Goal: Contribute content: Add original content to the website for others to see

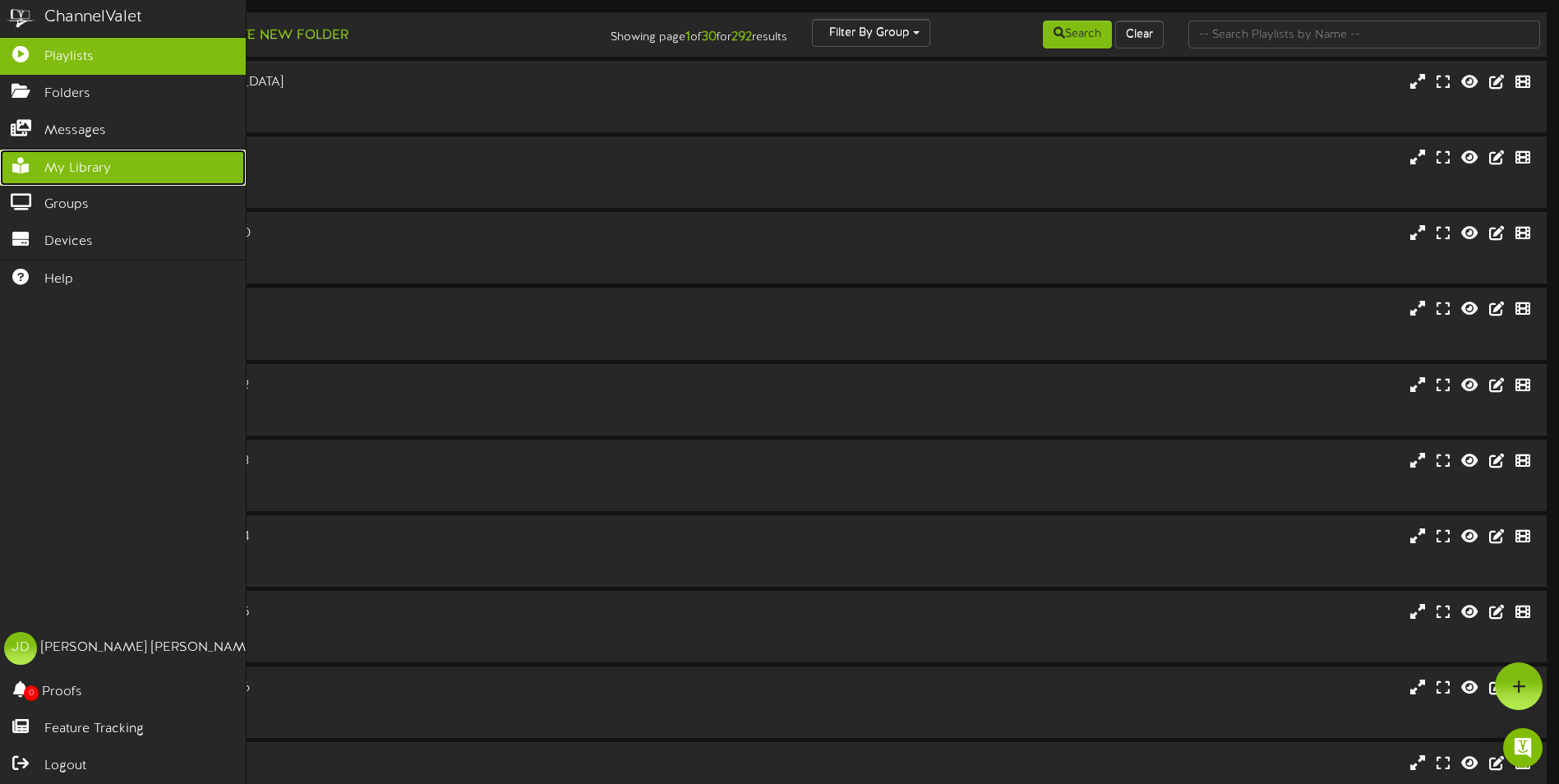
click at [85, 160] on span "My Library" at bounding box center [78, 169] width 66 height 19
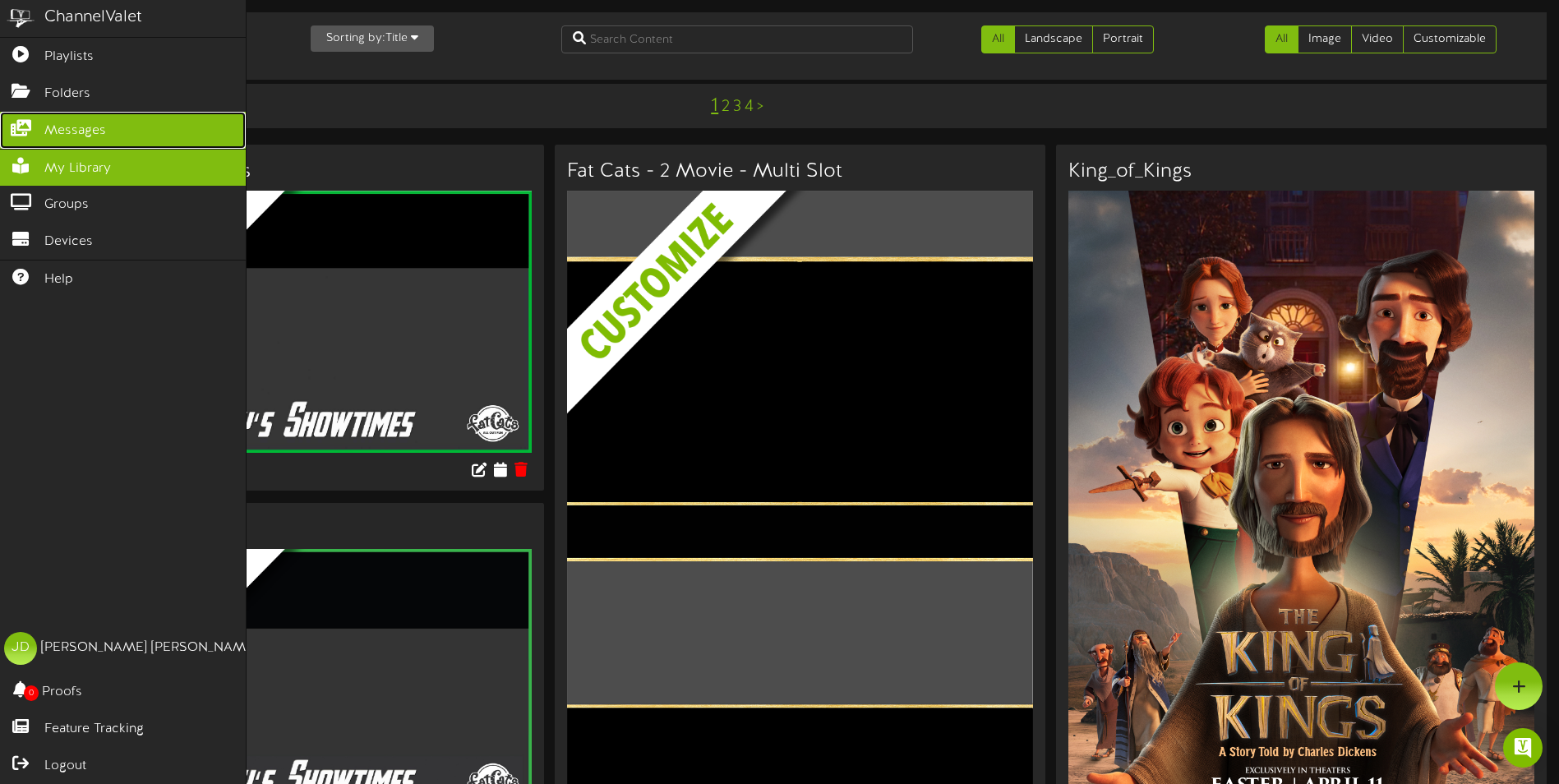
click at [67, 126] on span "Messages" at bounding box center [75, 131] width 61 height 19
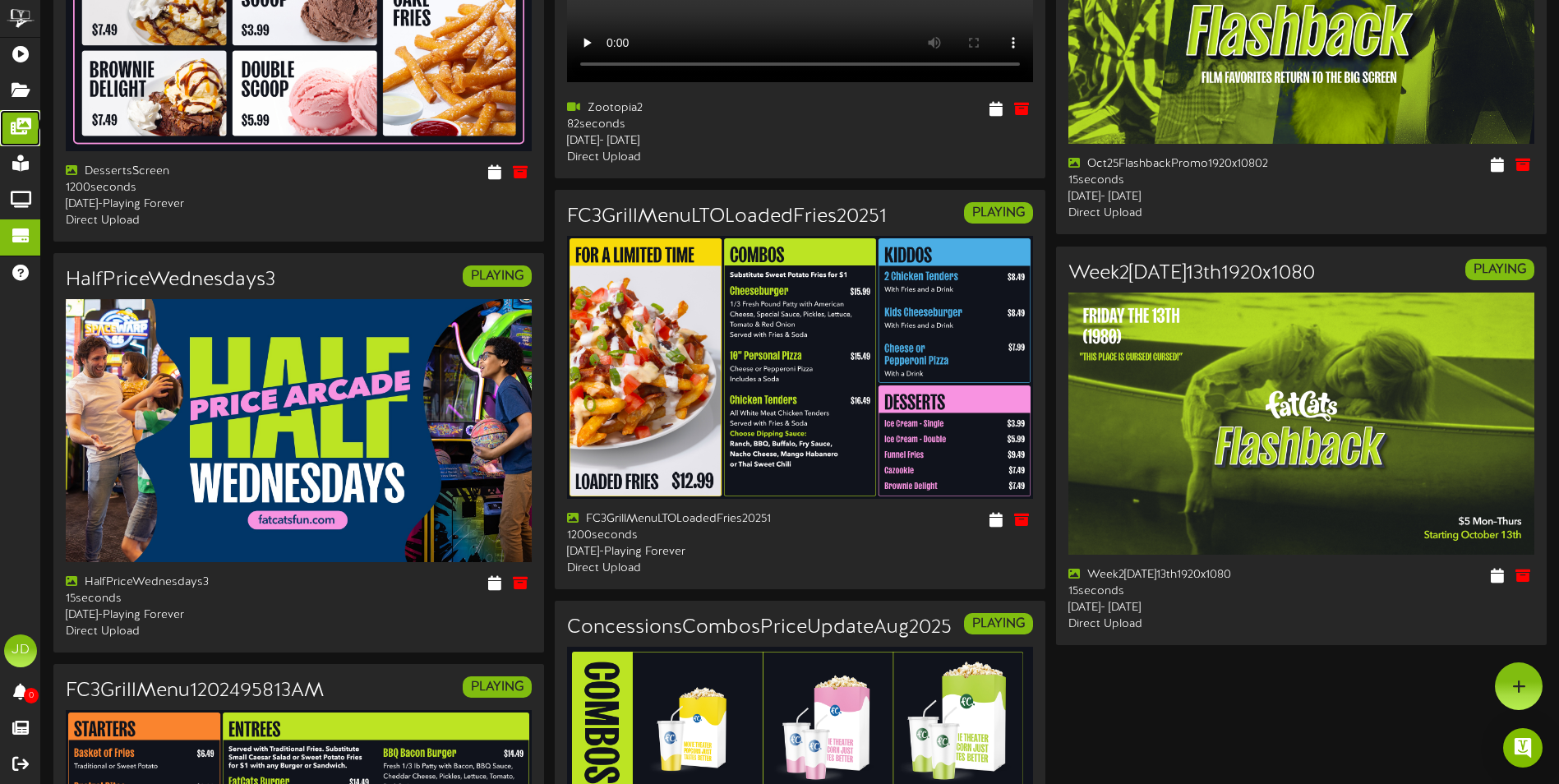
scroll to position [1734, 0]
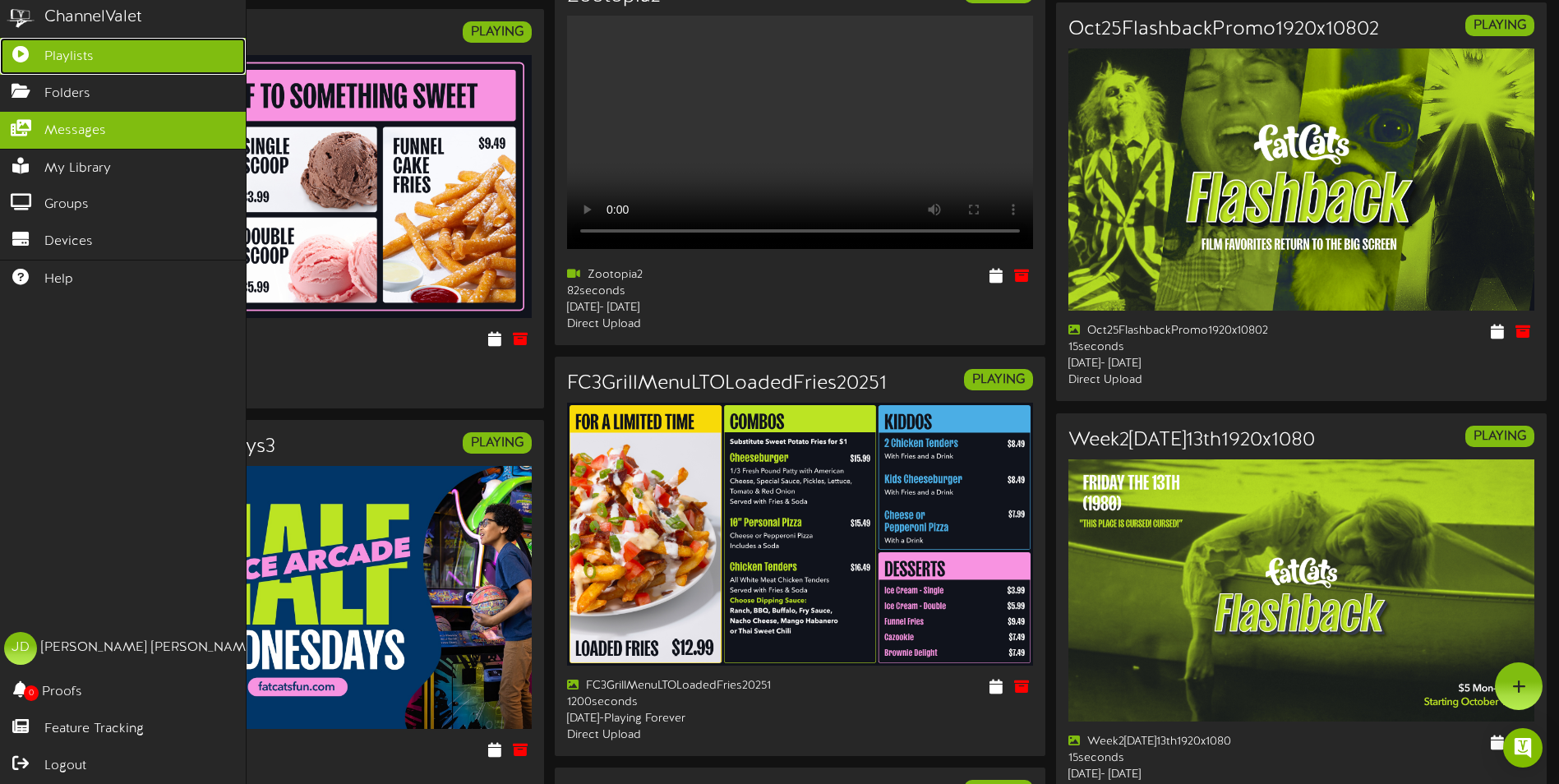
click at [34, 44] on link "Playlists" at bounding box center [123, 56] width 246 height 37
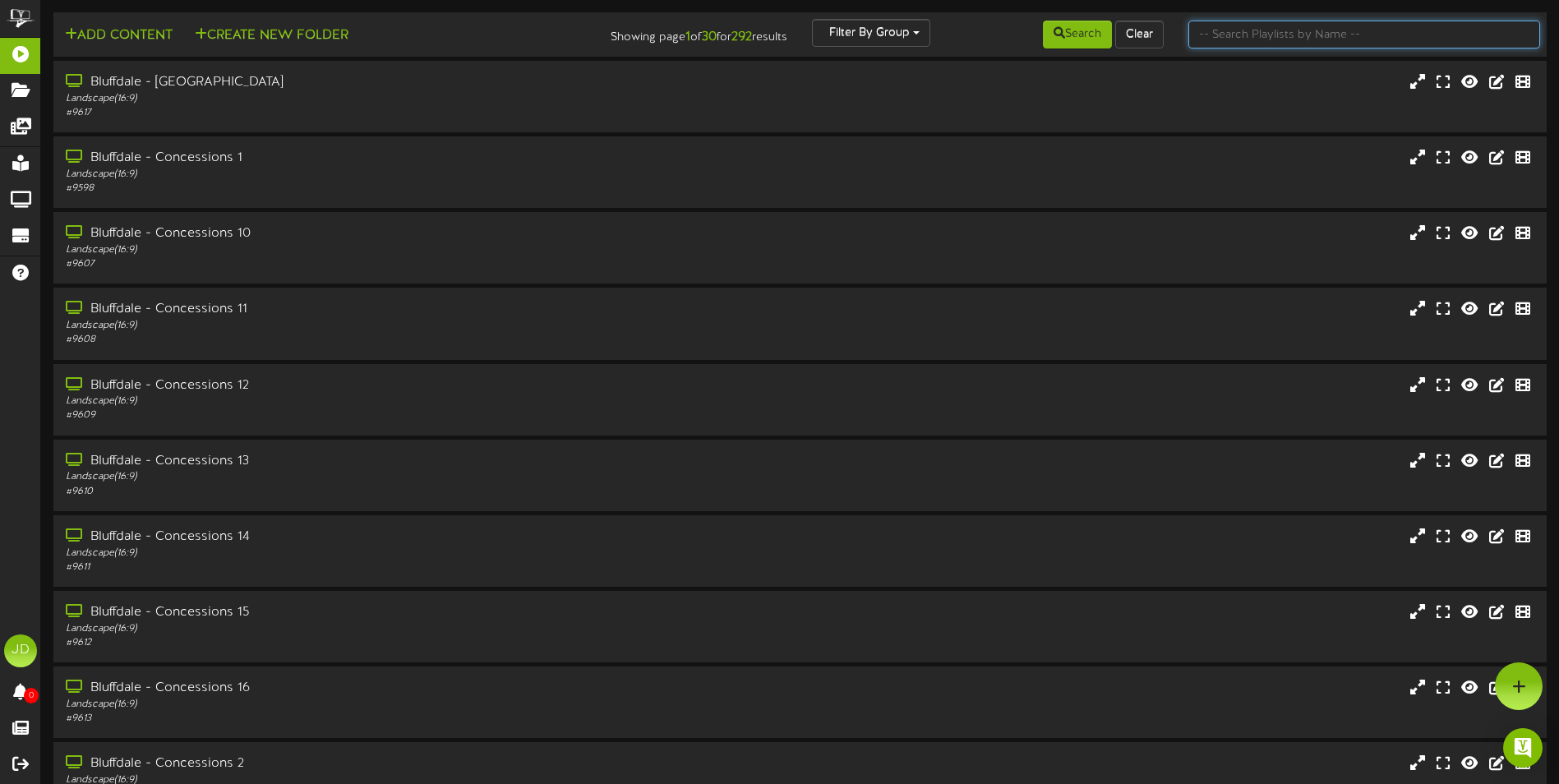
click at [1250, 47] on input "text" at bounding box center [1365, 35] width 352 height 28
type input "surprise"
click at [1057, 42] on button "Search" at bounding box center [1077, 35] width 69 height 28
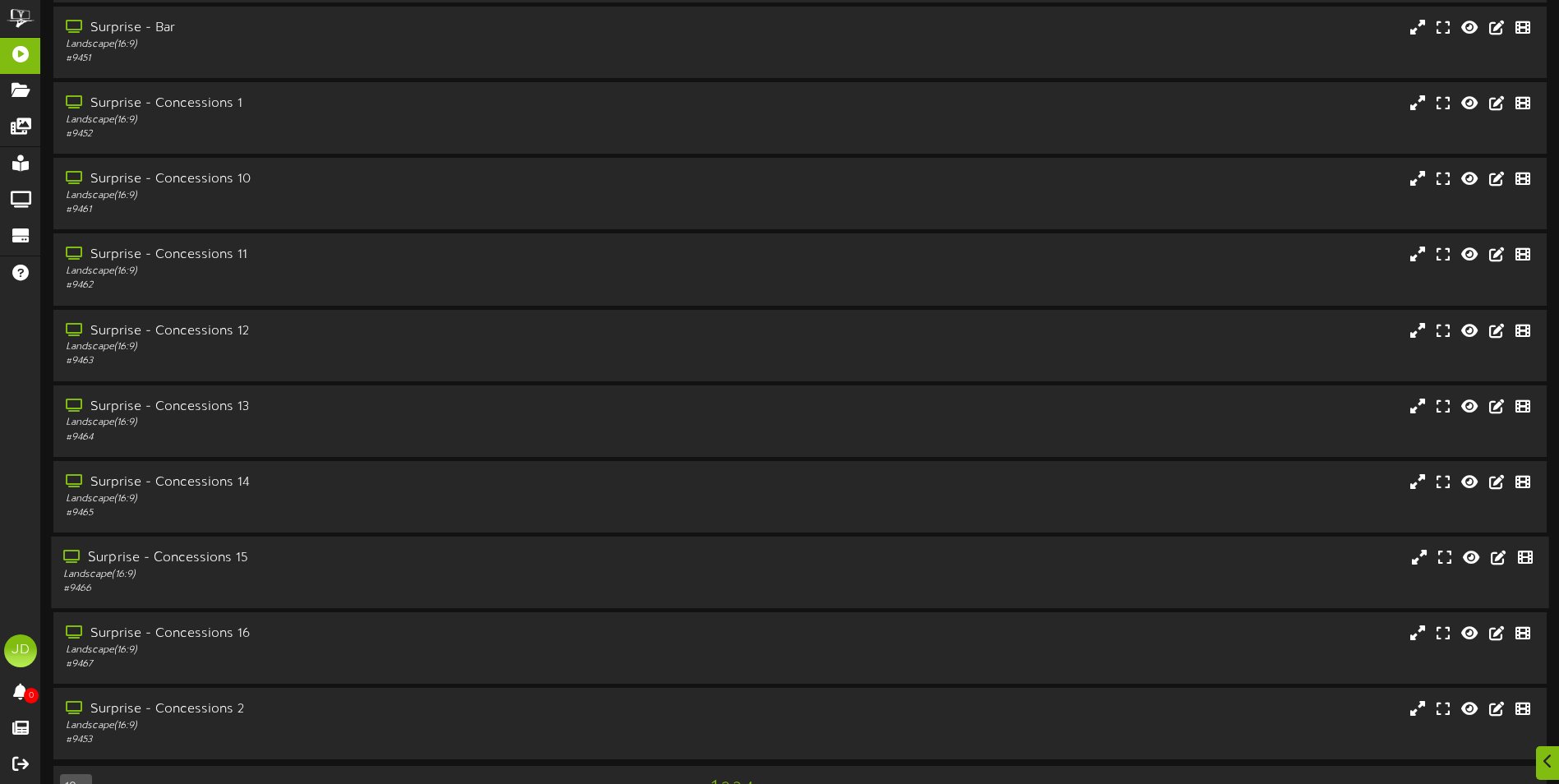
scroll to position [97, 0]
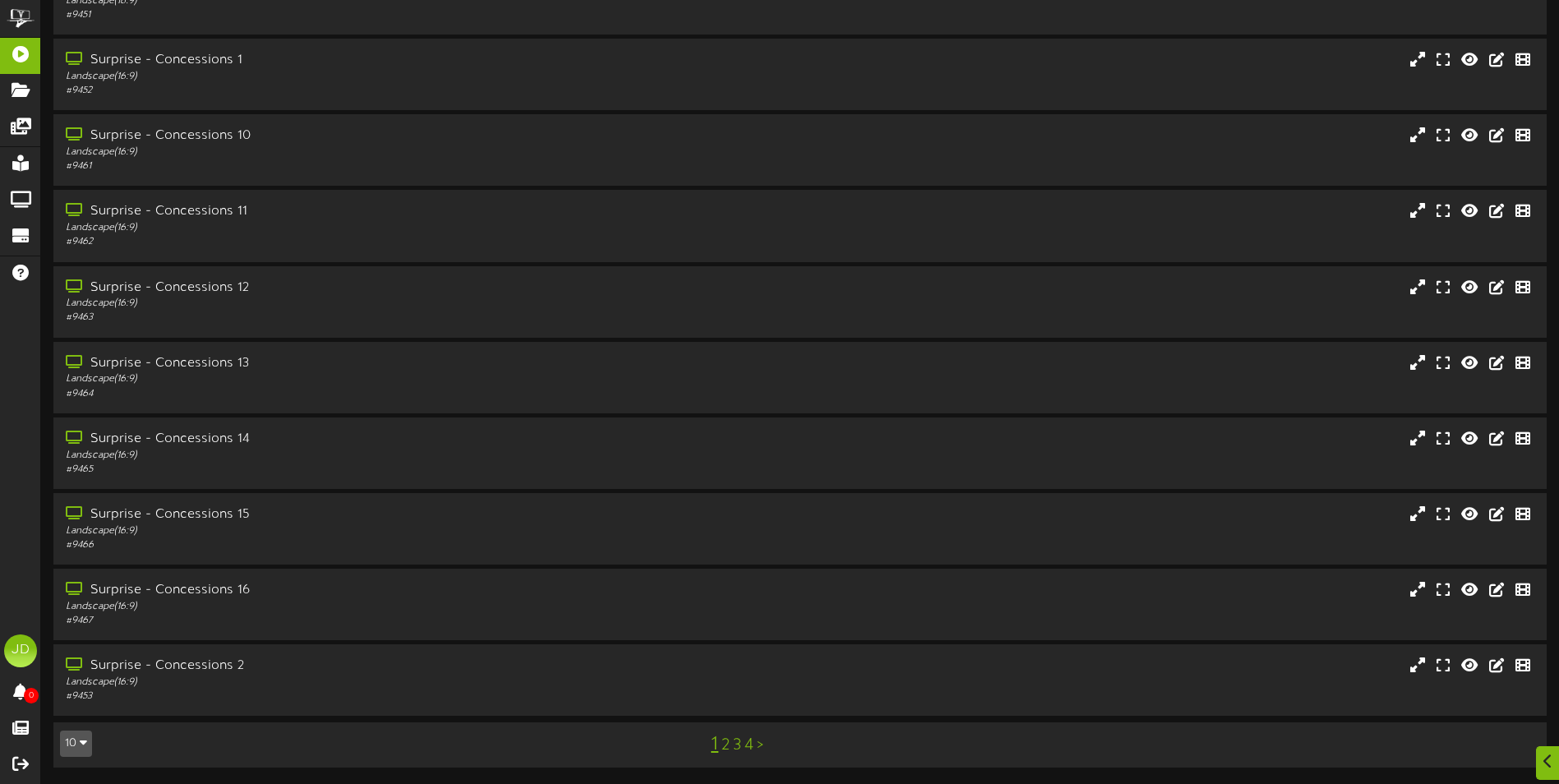
click at [745, 739] on link "4" at bounding box center [749, 745] width 9 height 18
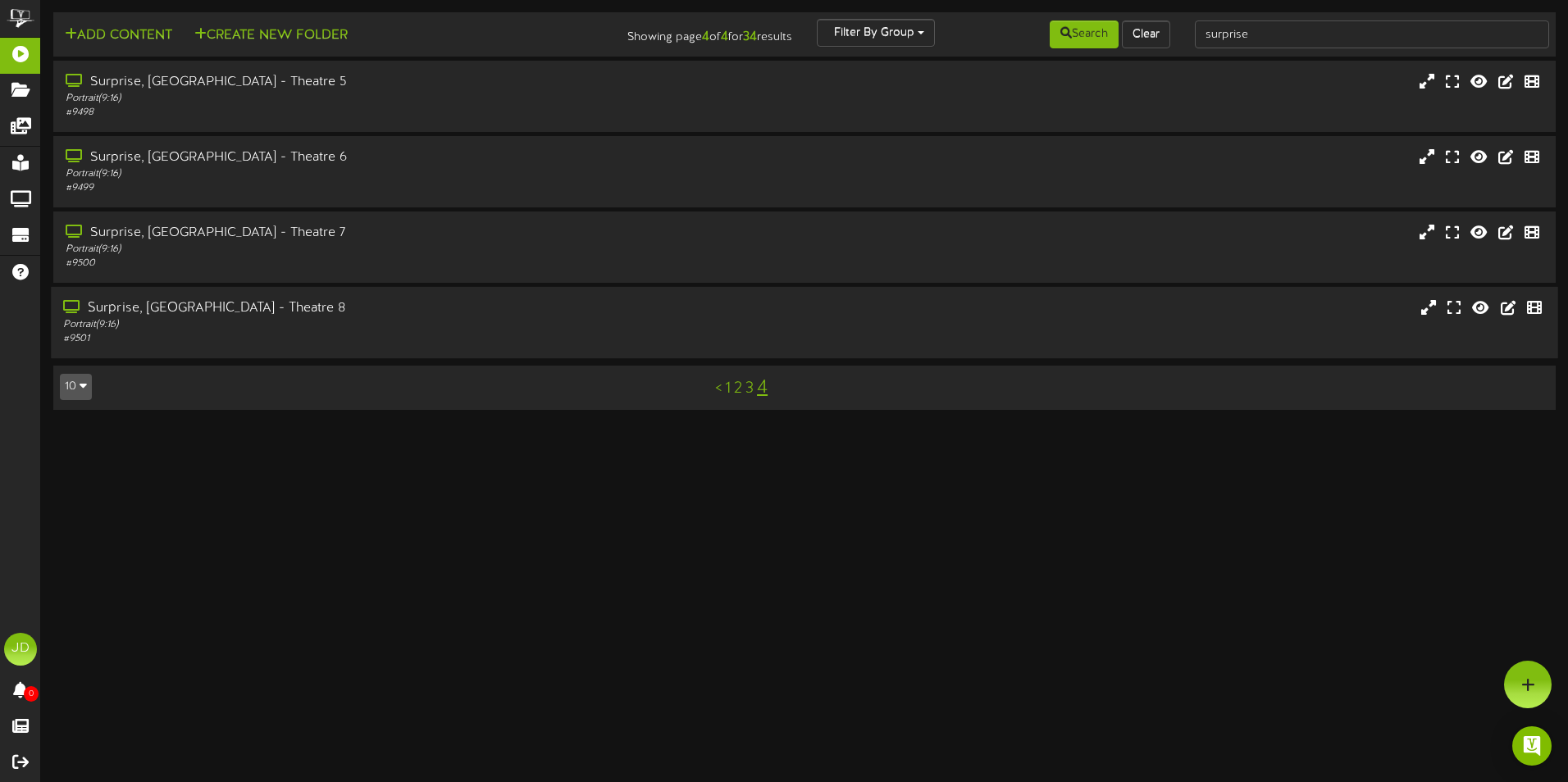
click at [311, 318] on div "Portrait ( 9:16 )" at bounding box center [365, 324] width 604 height 14
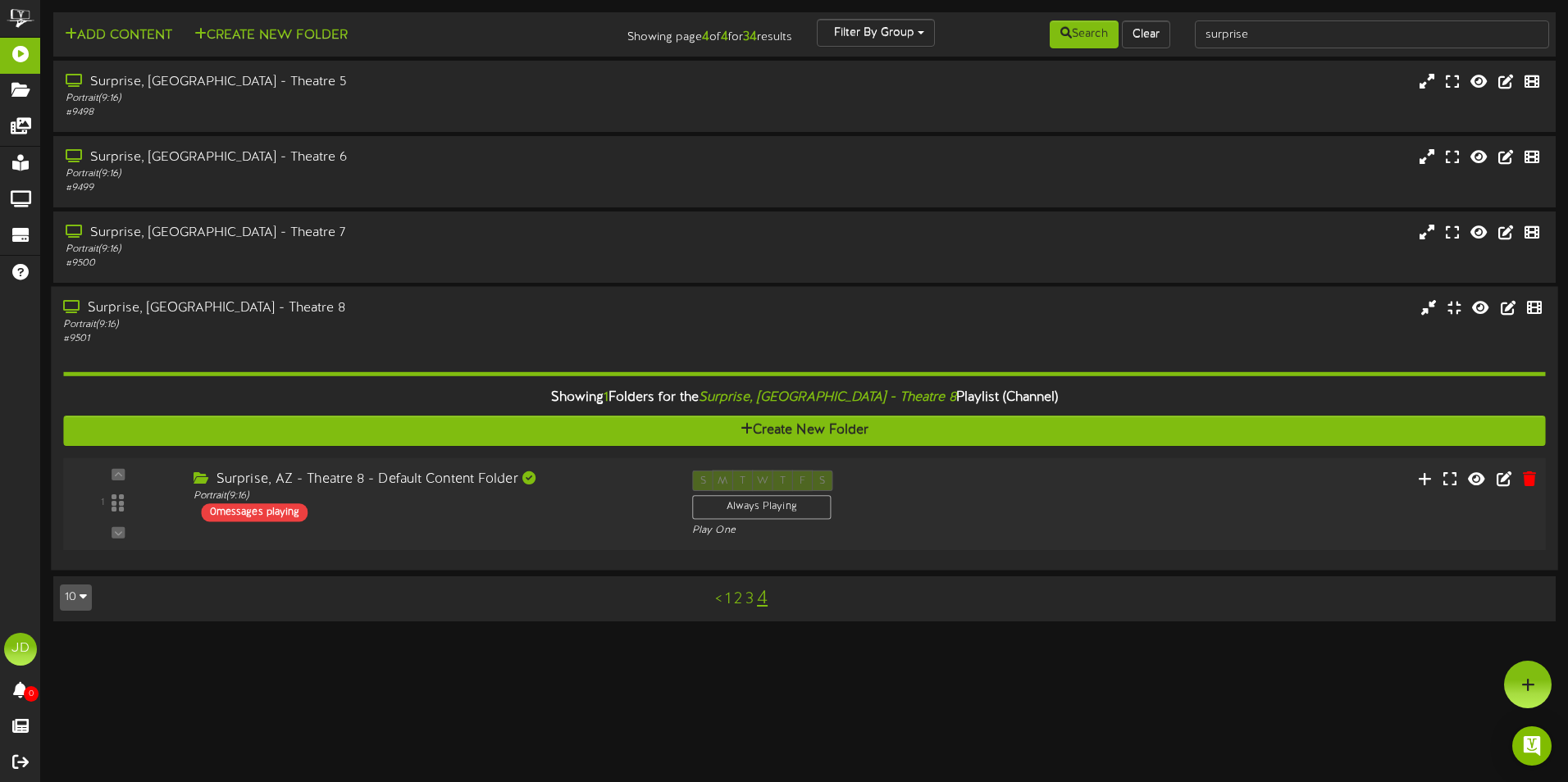
click at [361, 507] on div "Surprise, AZ - Theatre 8 - Default Content Folder Portrait ( 9:16 ) 0 messages …" at bounding box center [429, 496] width 498 height 52
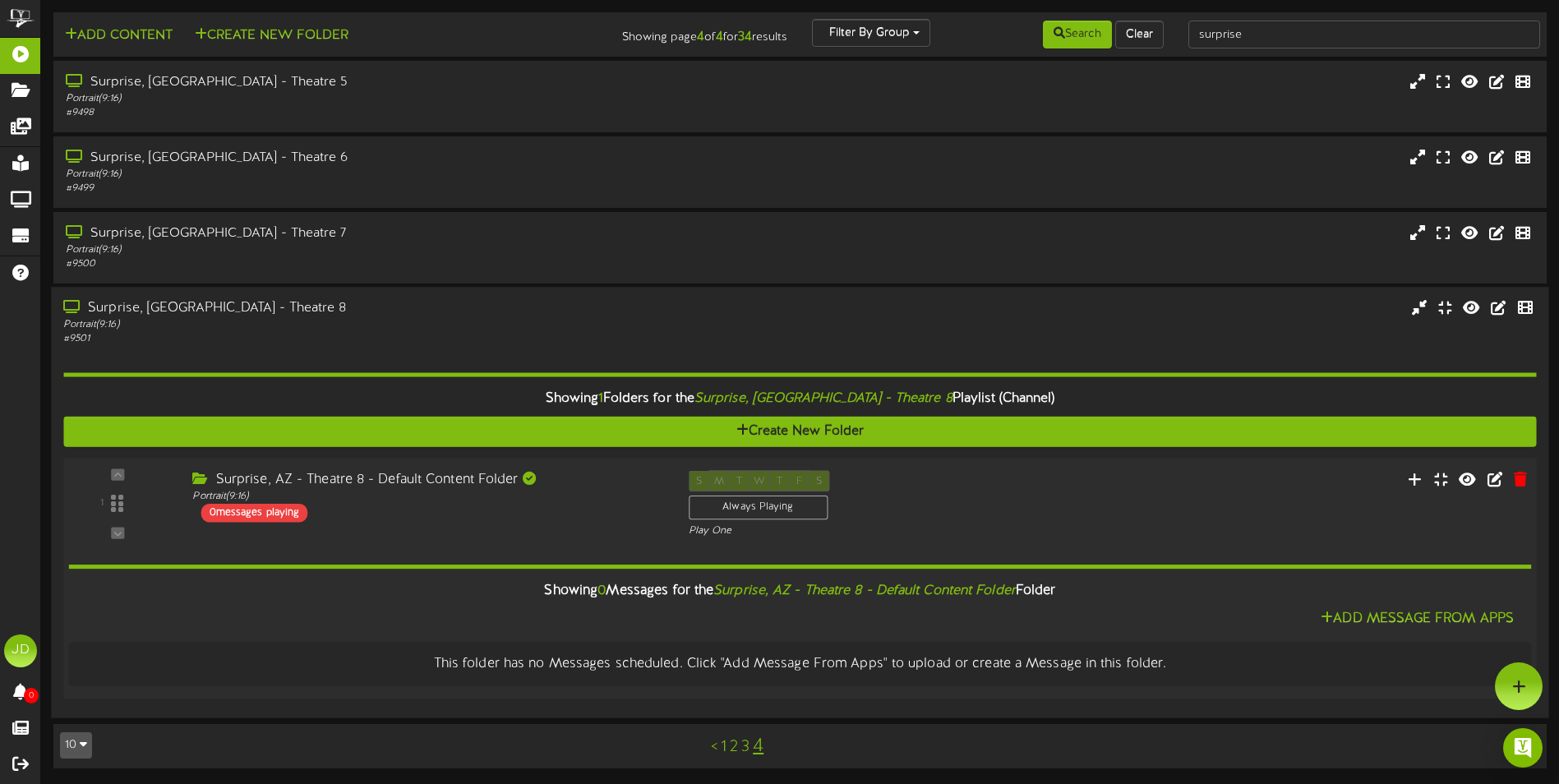
scroll to position [1, 0]
click at [1417, 478] on icon at bounding box center [1416, 477] width 17 height 18
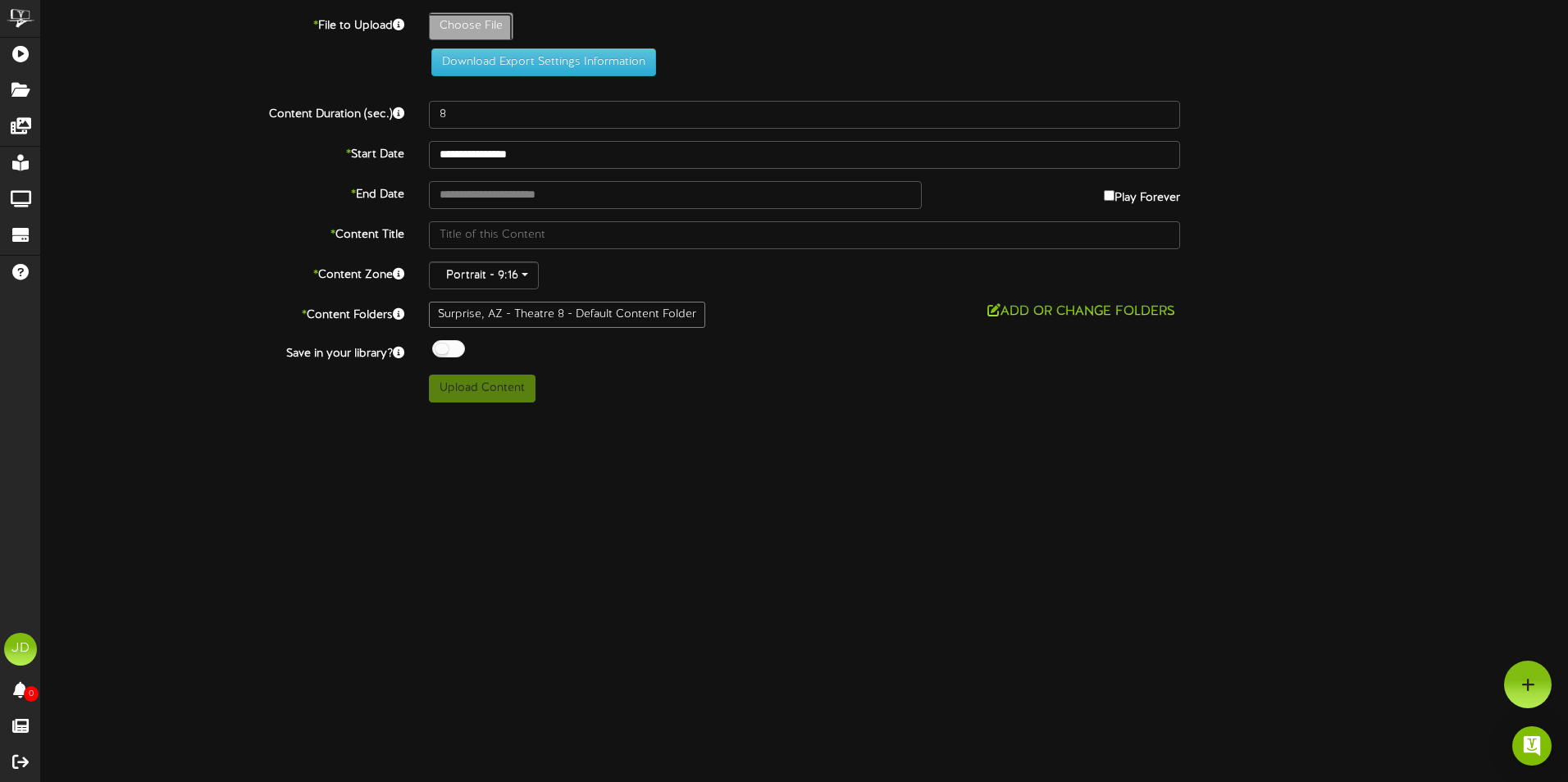
type input "**********"
type input "DSIC_Versus1KV_DigitalPoster_2000x3000_EN_USCA"
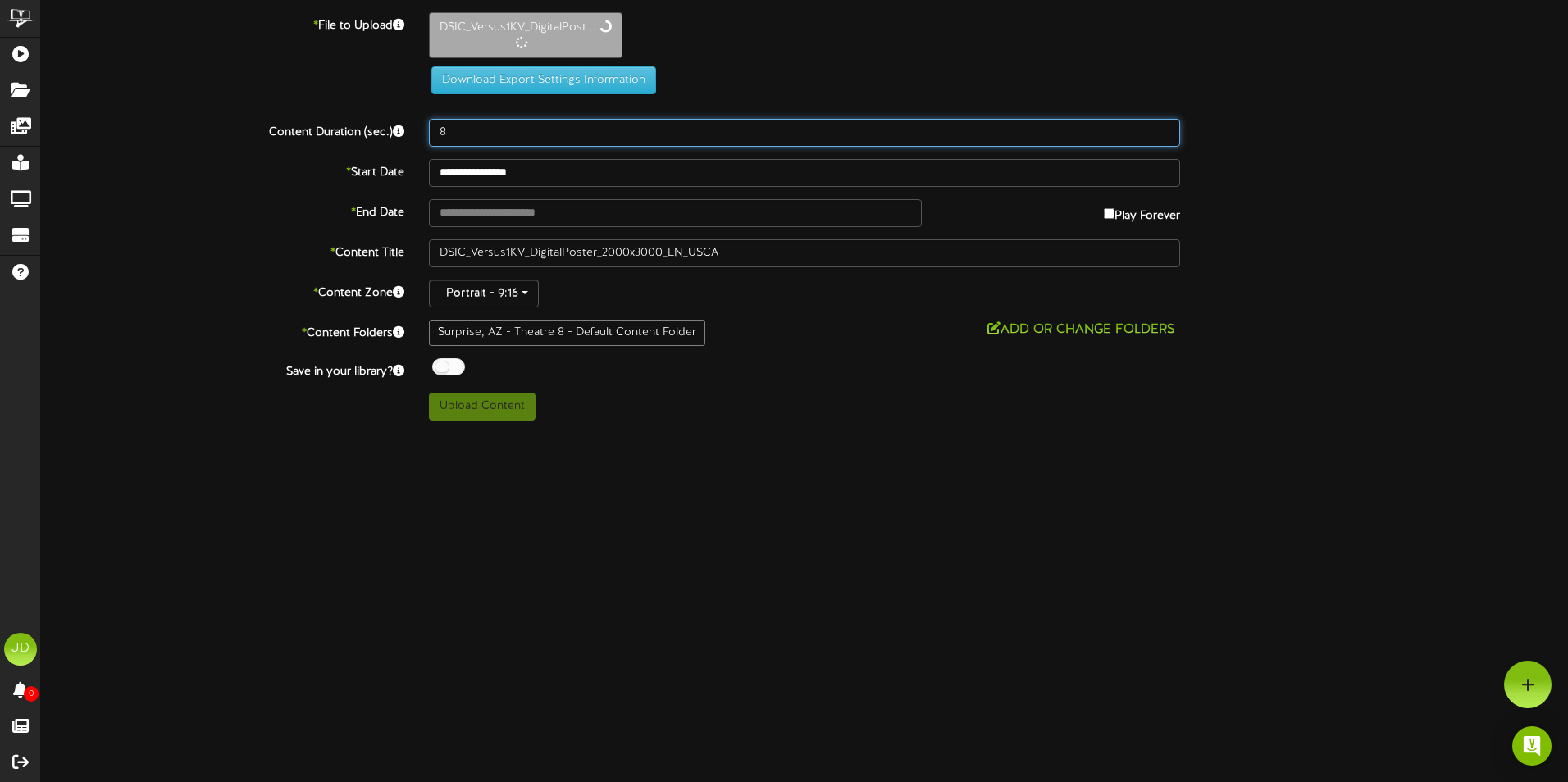
drag, startPoint x: 486, startPoint y: 128, endPoint x: 172, endPoint y: 161, distance: 315.7
click at [367, 135] on div "Content Duration (sec.) 8" at bounding box center [804, 133] width 1551 height 28
type input "3000"
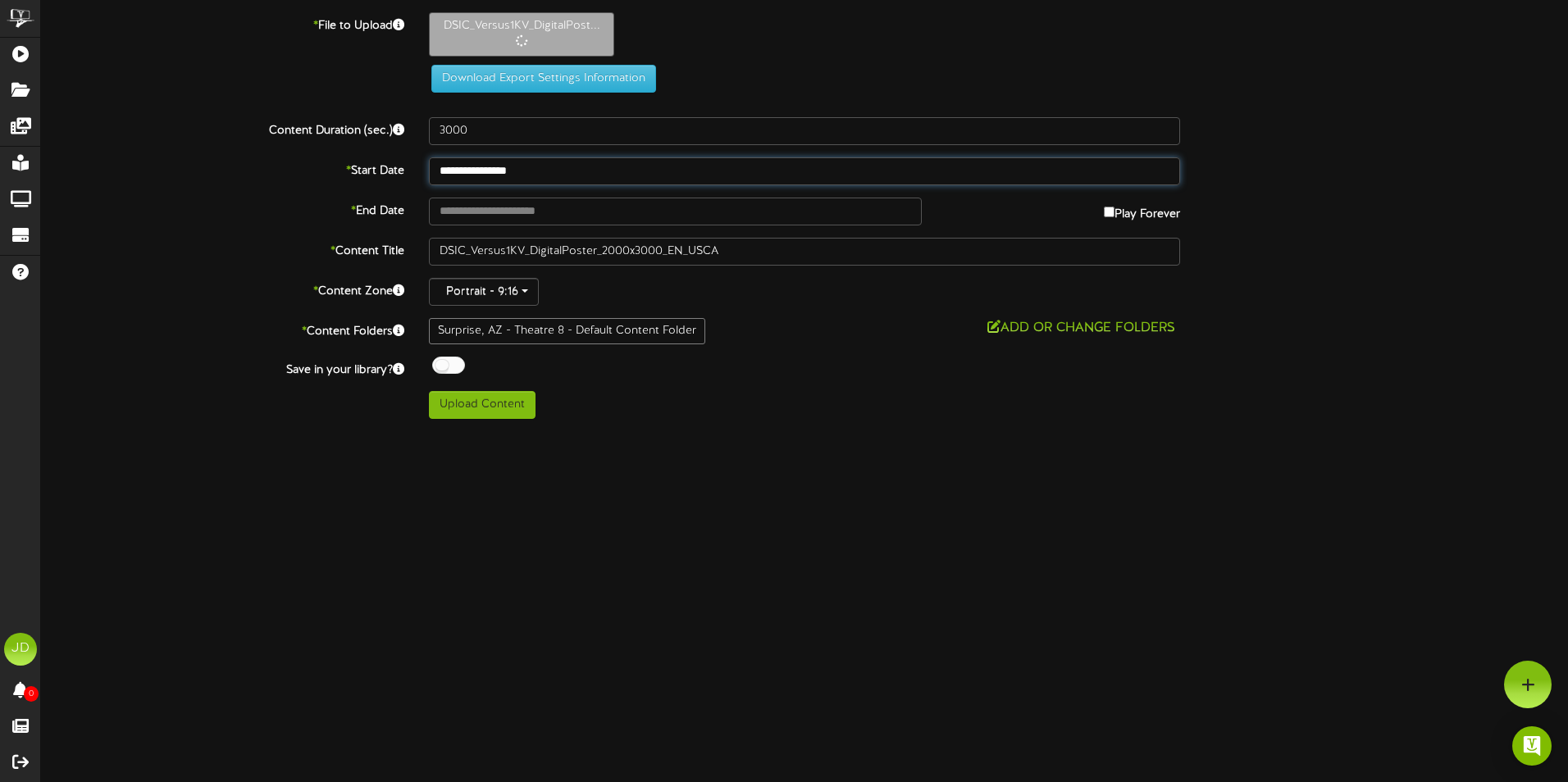
click at [597, 171] on input "**********" at bounding box center [804, 172] width 751 height 28
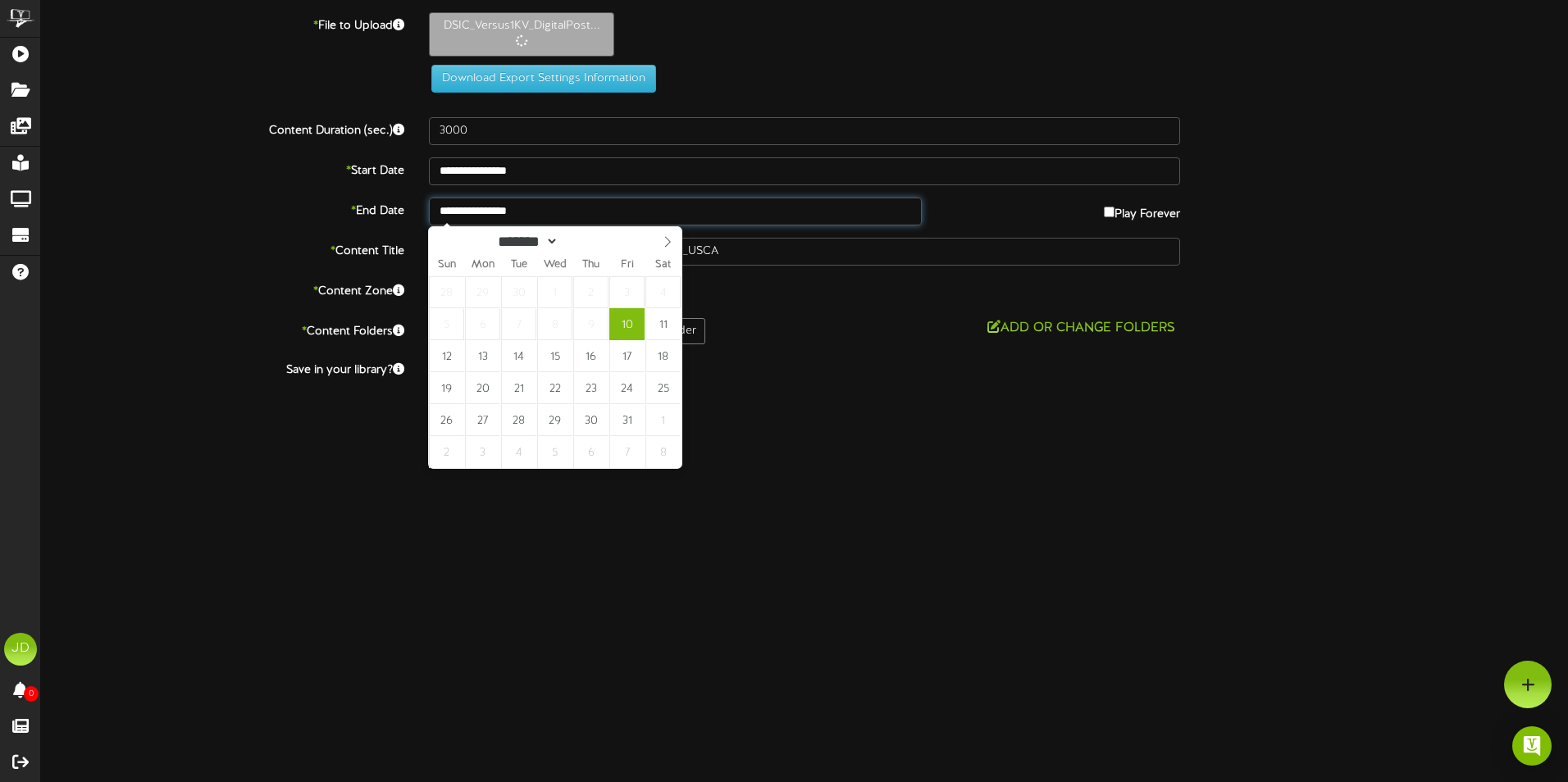
click at [591, 207] on input "**********" at bounding box center [675, 211] width 492 height 28
type input "**********"
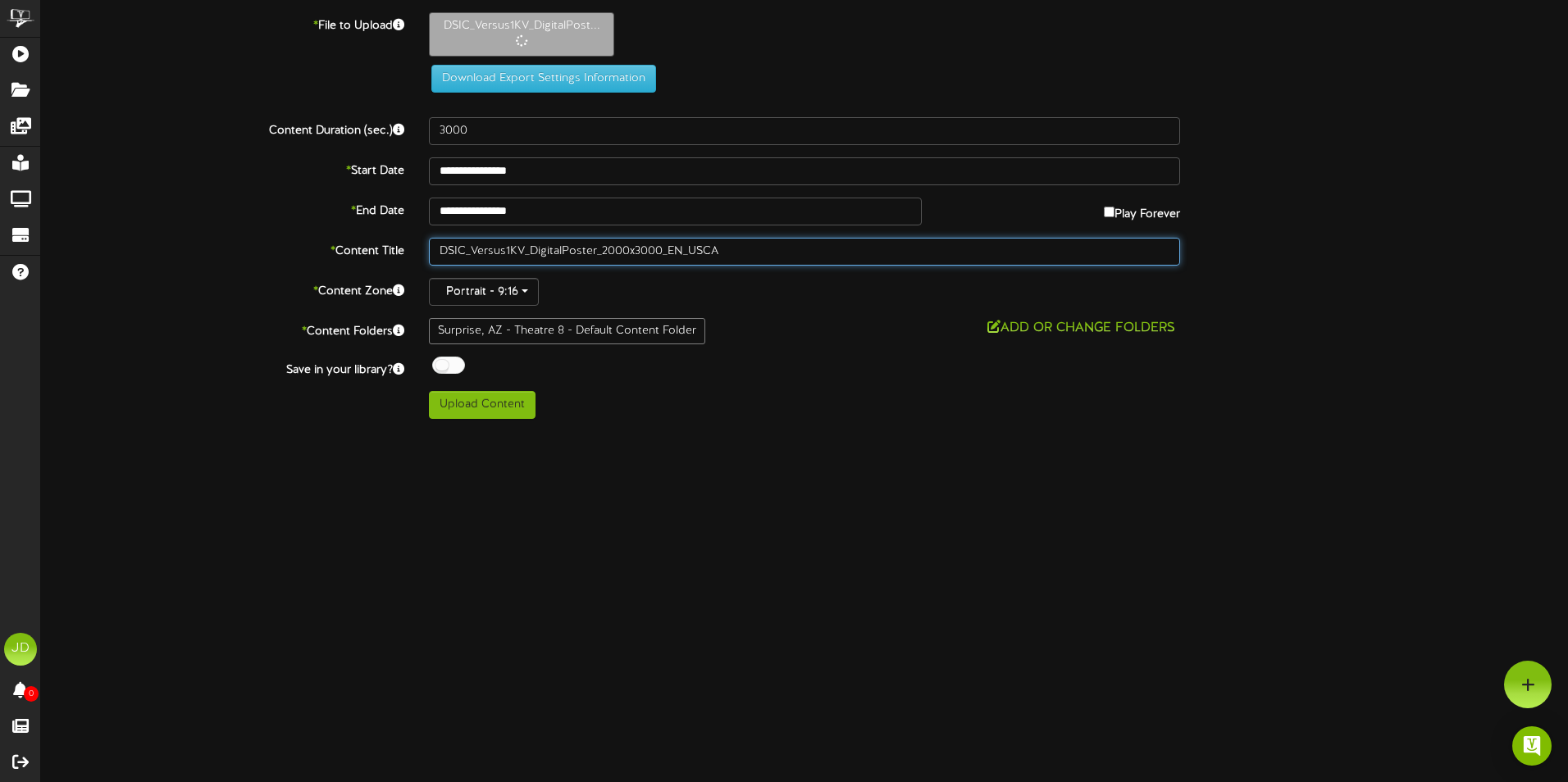
drag, startPoint x: 463, startPoint y: 253, endPoint x: 1462, endPoint y: 330, distance: 1002.0
click at [1449, 328] on div "**********" at bounding box center [804, 215] width 1526 height 407
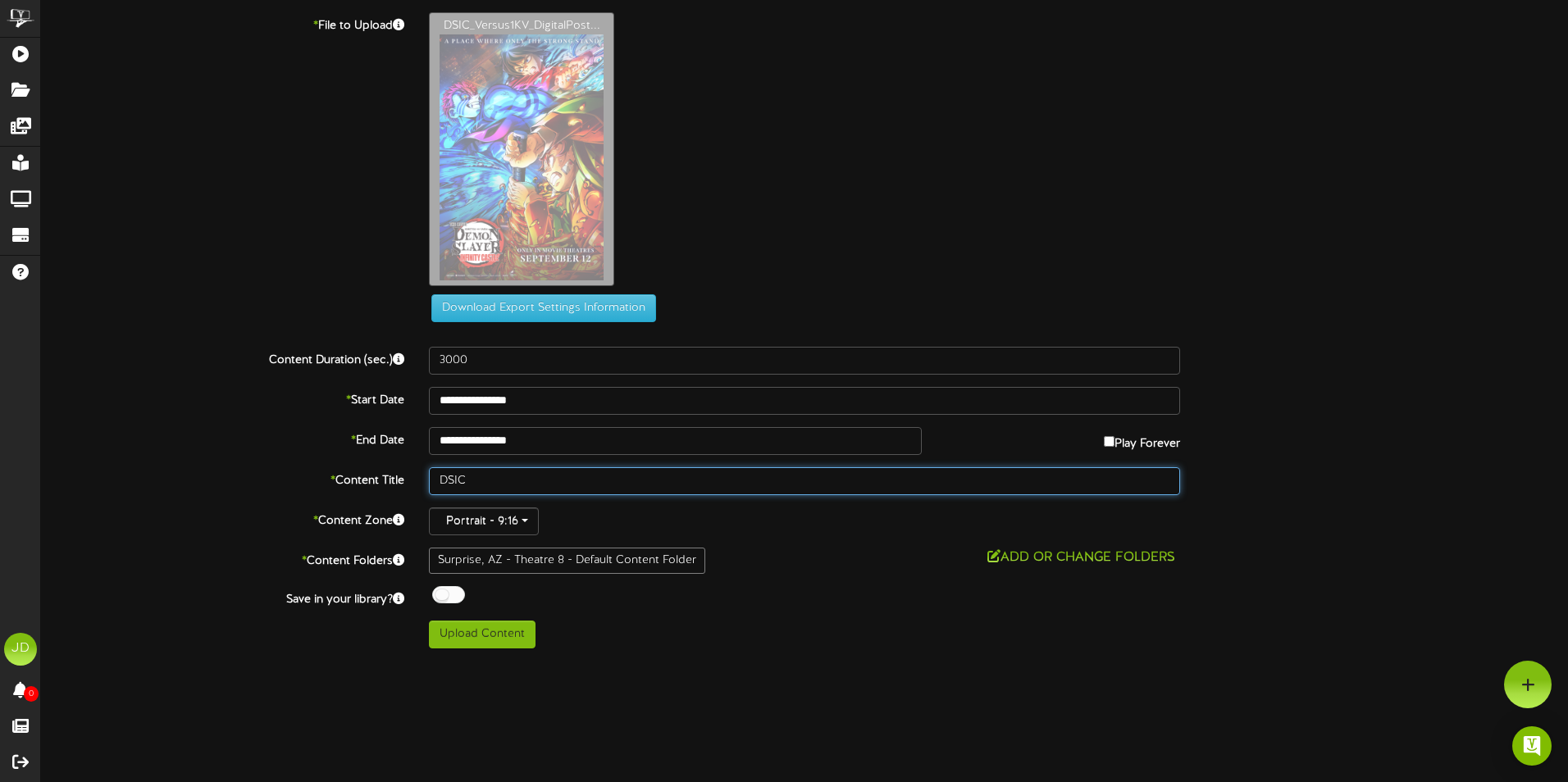
type input "DSIC"
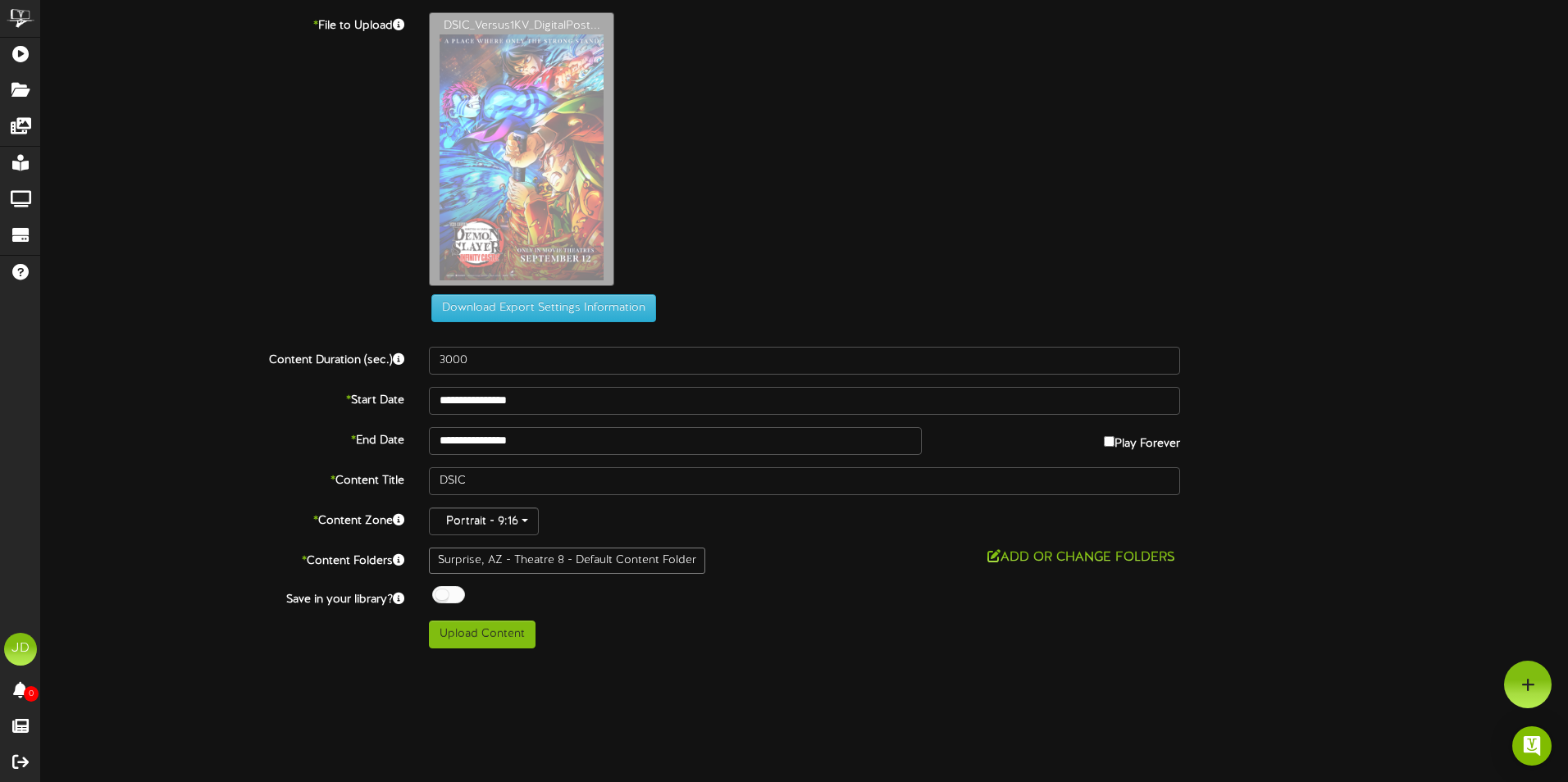
click at [435, 600] on div at bounding box center [448, 594] width 33 height 17
drag, startPoint x: 490, startPoint y: 626, endPoint x: 498, endPoint y: 634, distance: 11.3
click at [492, 629] on button "Upload Content" at bounding box center [481, 635] width 107 height 28
